Goal: Navigation & Orientation: Find specific page/section

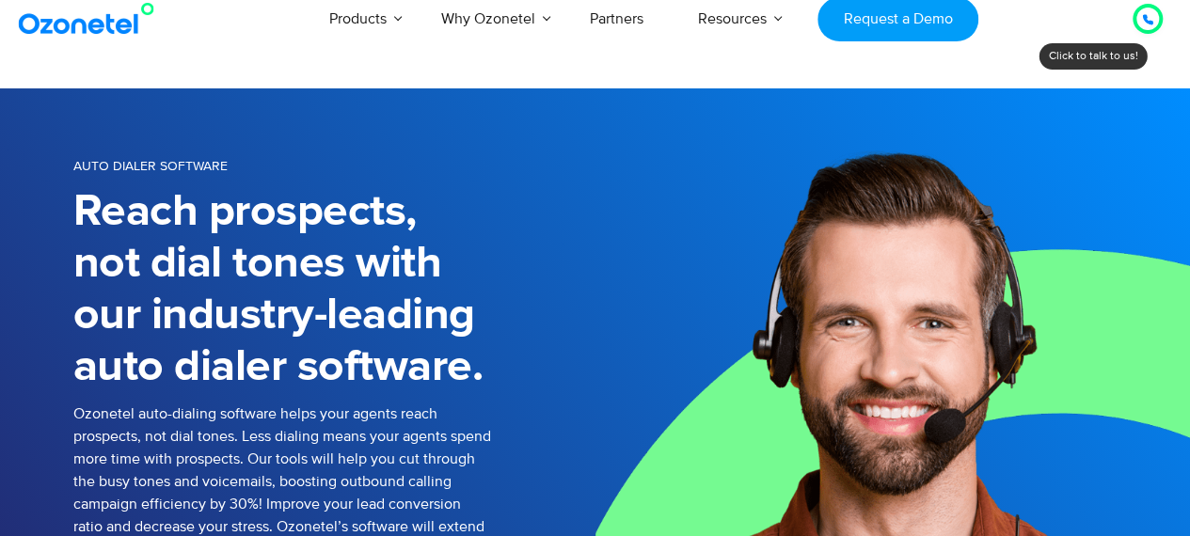
scroll to position [10, 0]
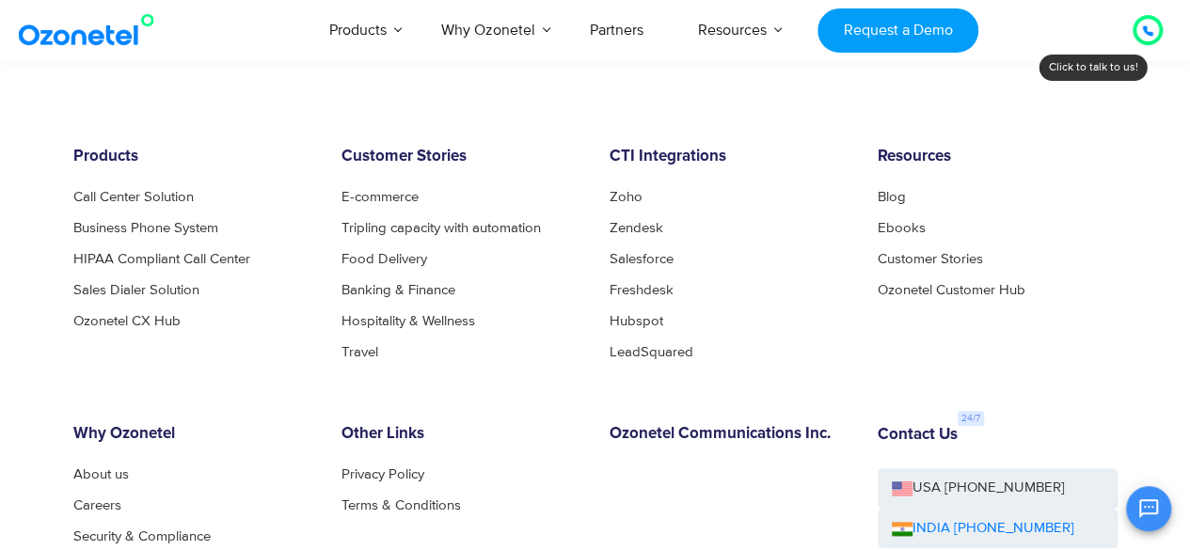
scroll to position [753, 0]
click at [143, 200] on link "Call Center Solution" at bounding box center [138, 198] width 131 height 14
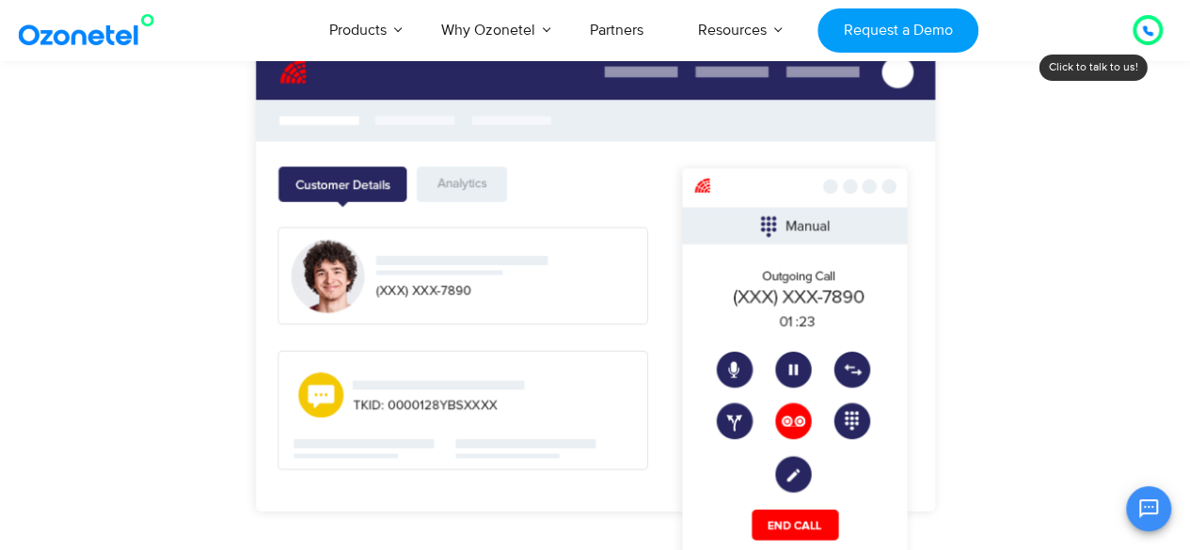
scroll to position [1512, 0]
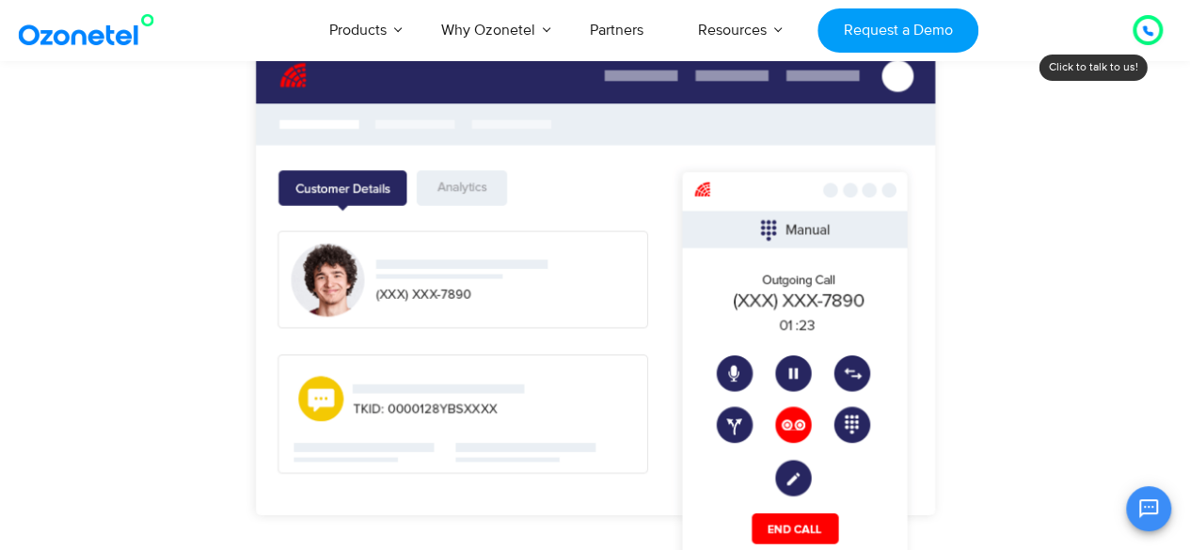
click at [730, 311] on img "1 / 3" at bounding box center [595, 310] width 903 height 560
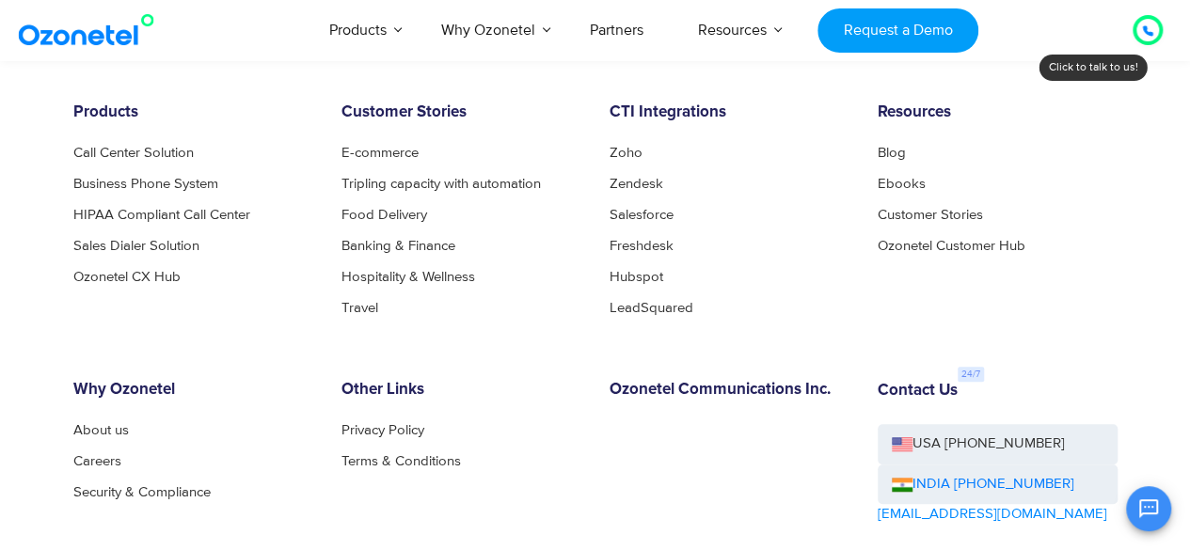
scroll to position [7855, 0]
